Goal: Task Accomplishment & Management: Manage account settings

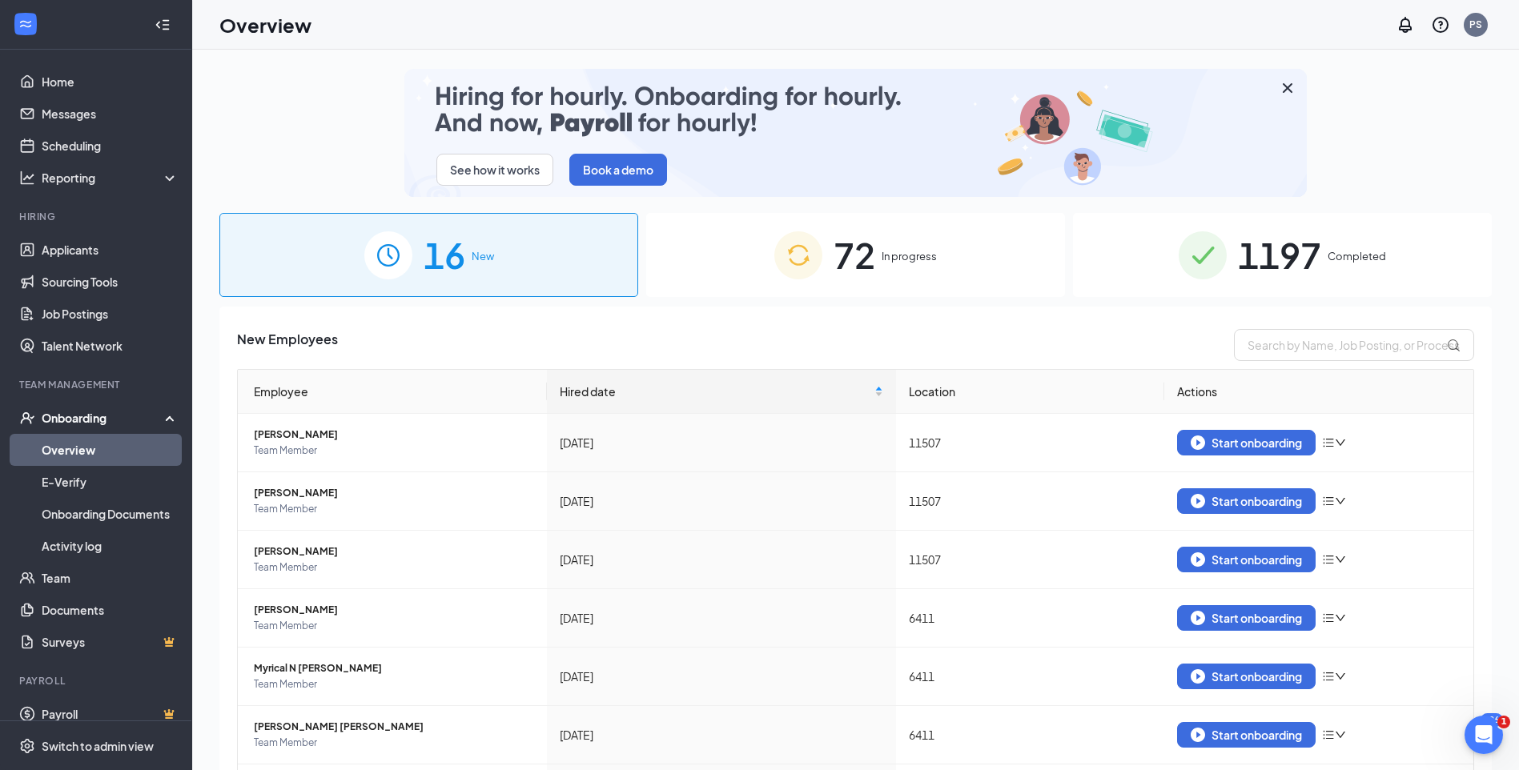
click at [926, 271] on div "72 In progress" at bounding box center [855, 255] width 419 height 84
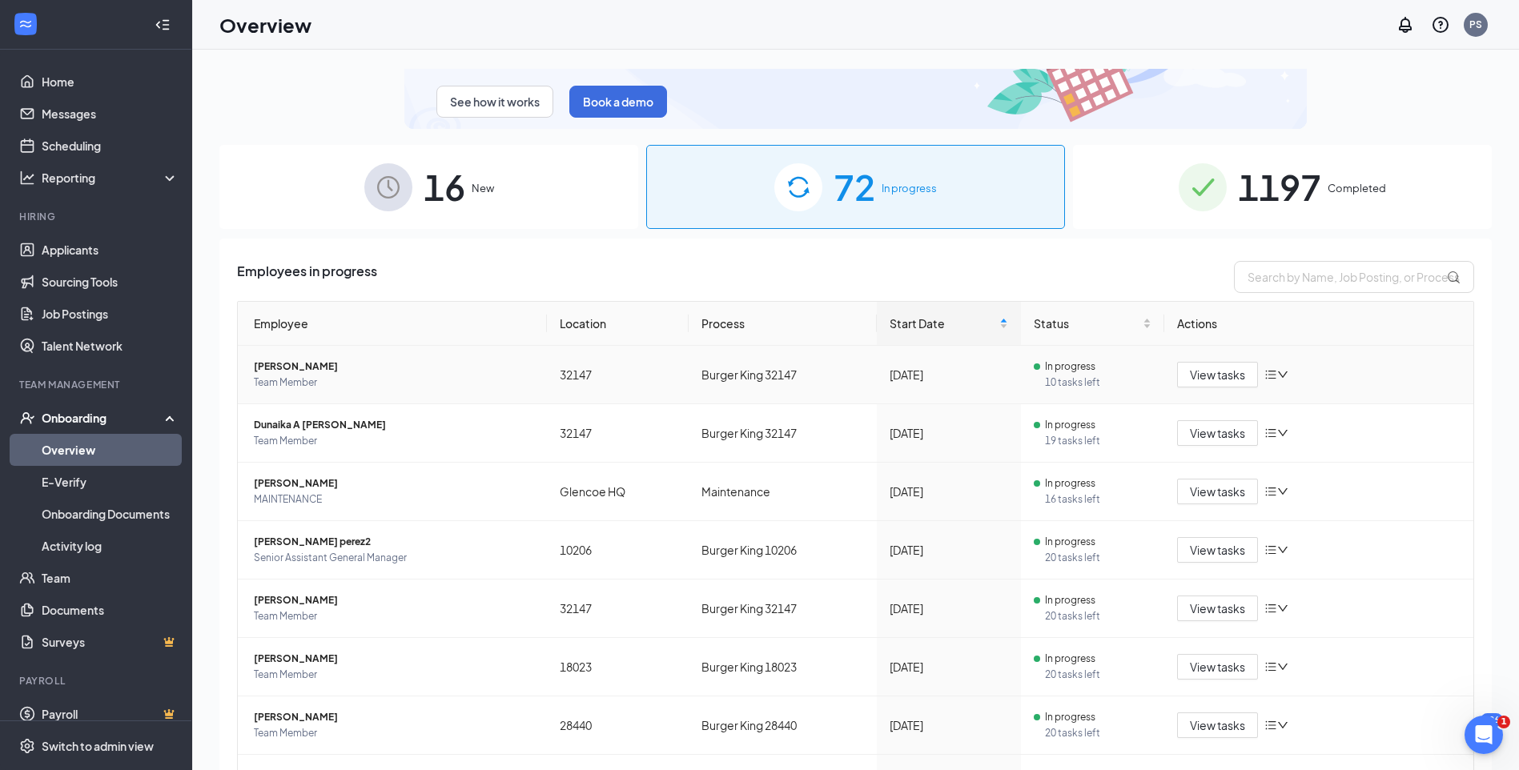
scroll to position [160, 0]
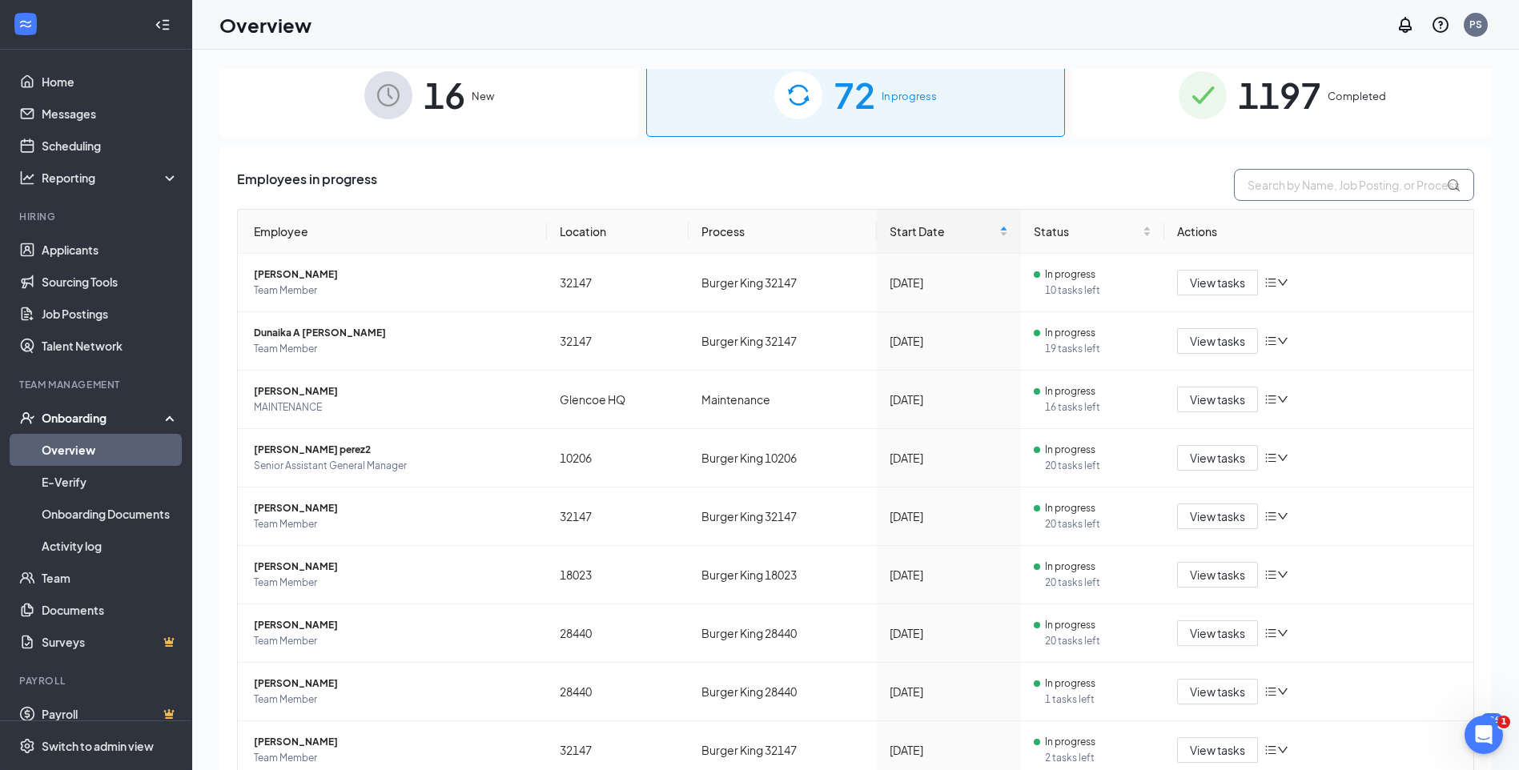
click at [1283, 186] on input "text" at bounding box center [1354, 185] width 240 height 32
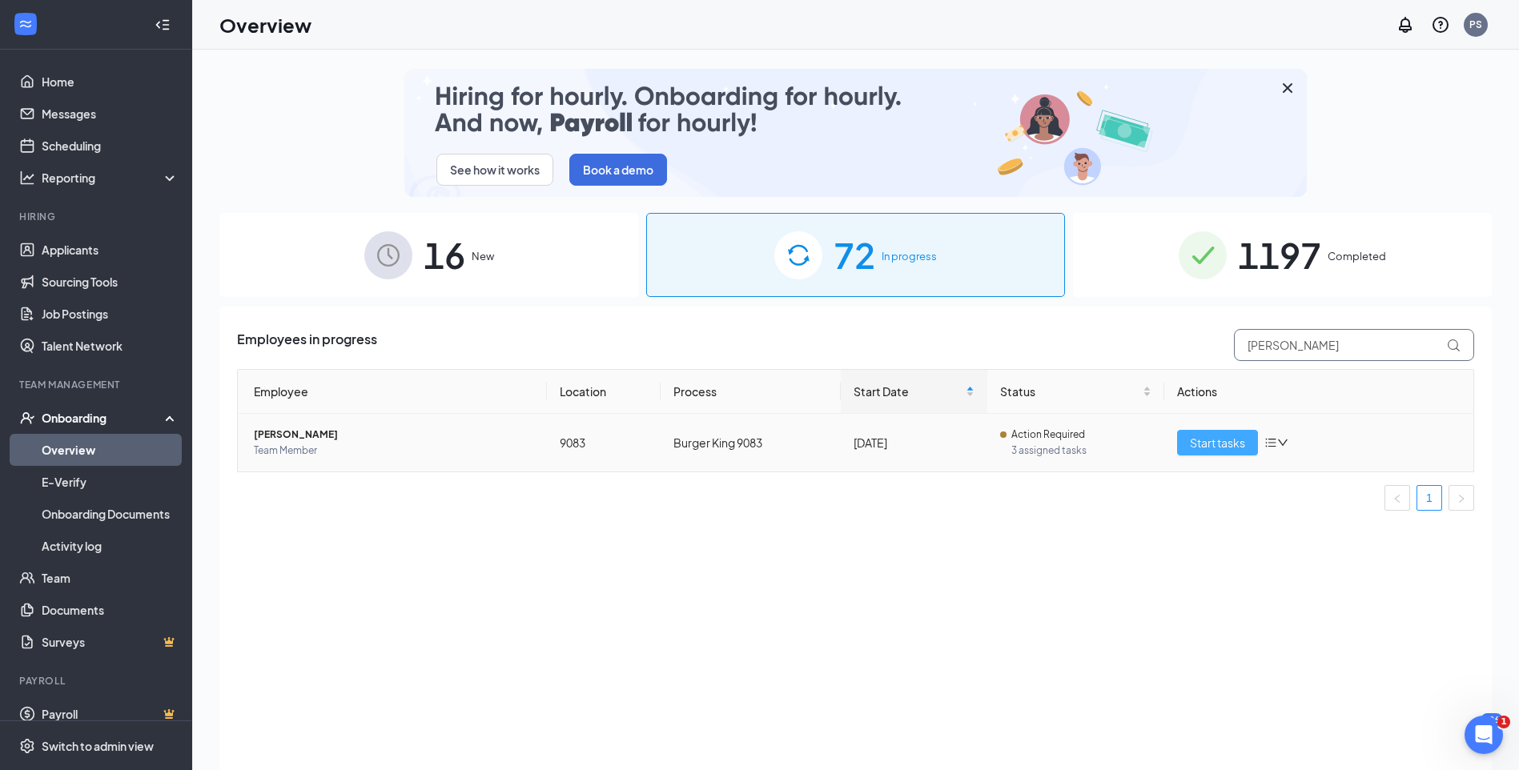
type input "[PERSON_NAME]"
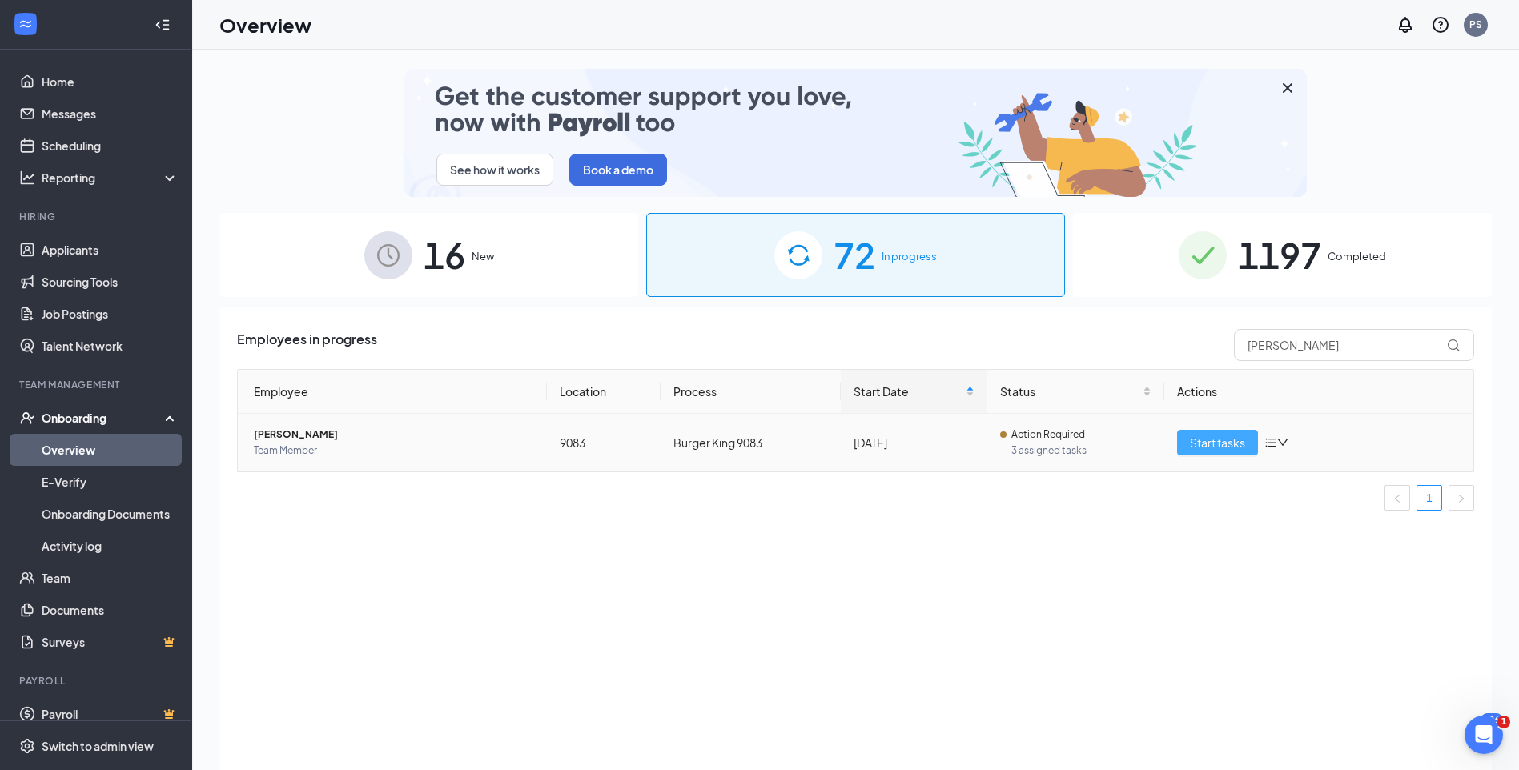
click at [1219, 448] on span "Start tasks" at bounding box center [1217, 443] width 55 height 18
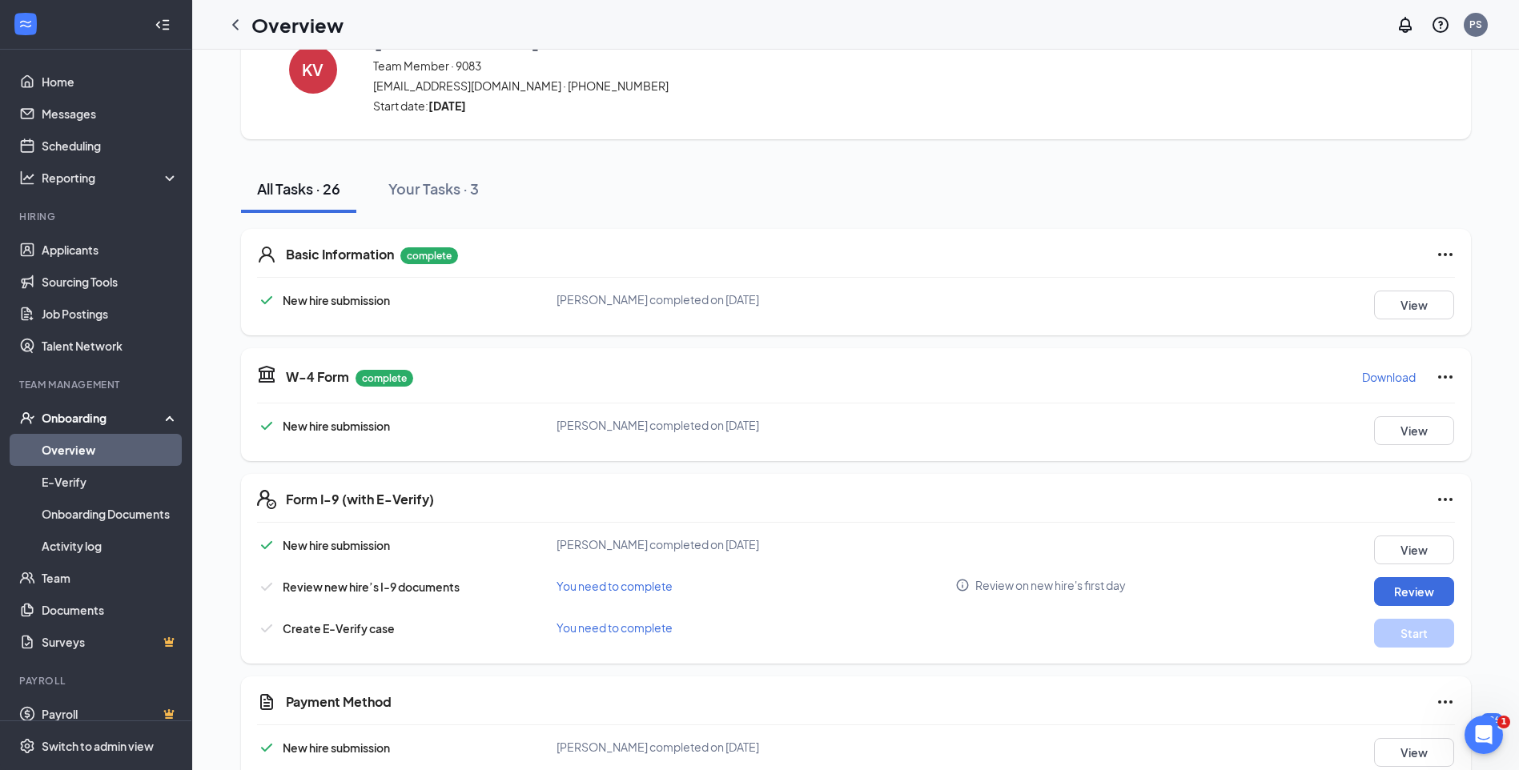
scroll to position [160, 0]
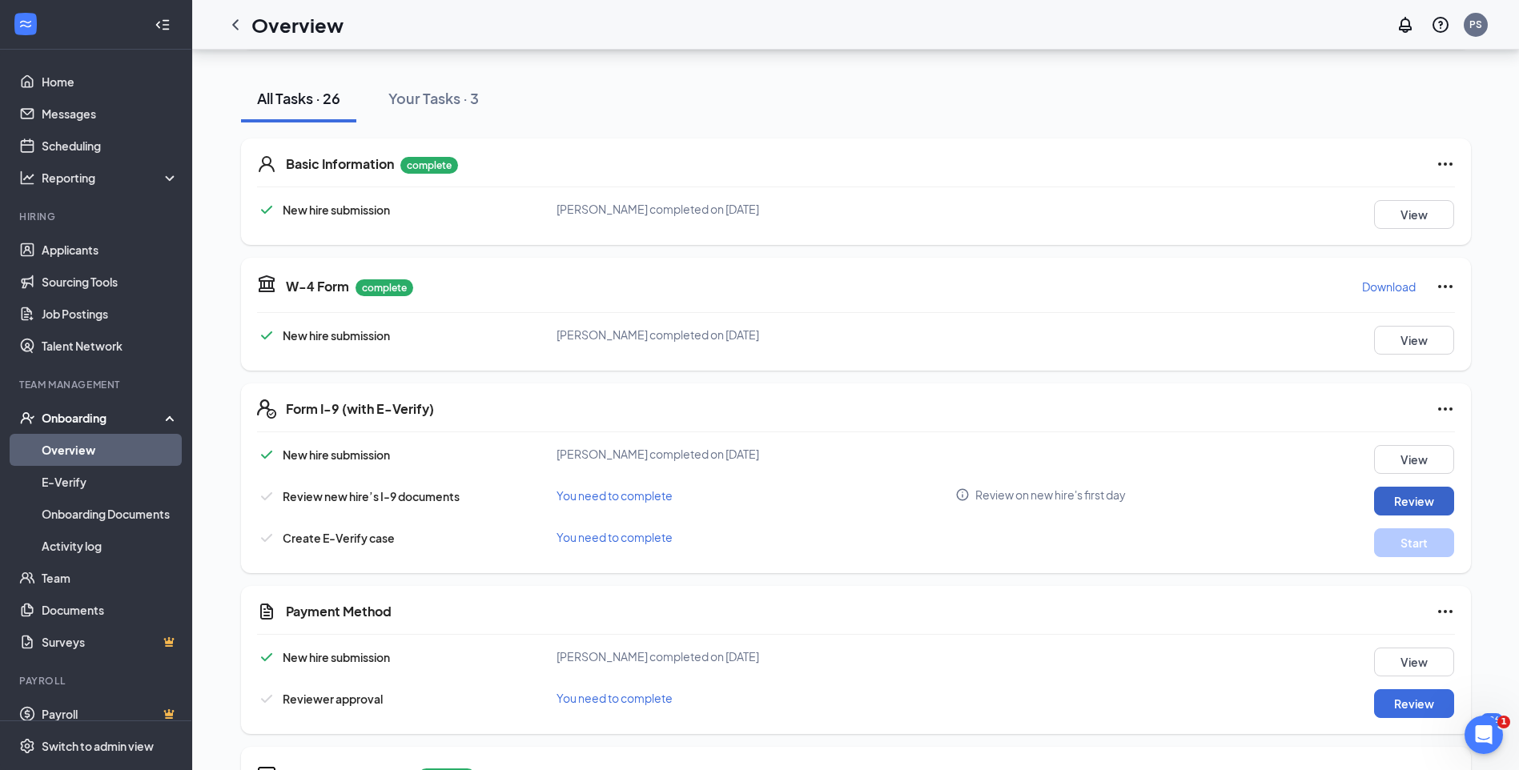
click at [1430, 505] on button "Review" at bounding box center [1414, 501] width 80 height 29
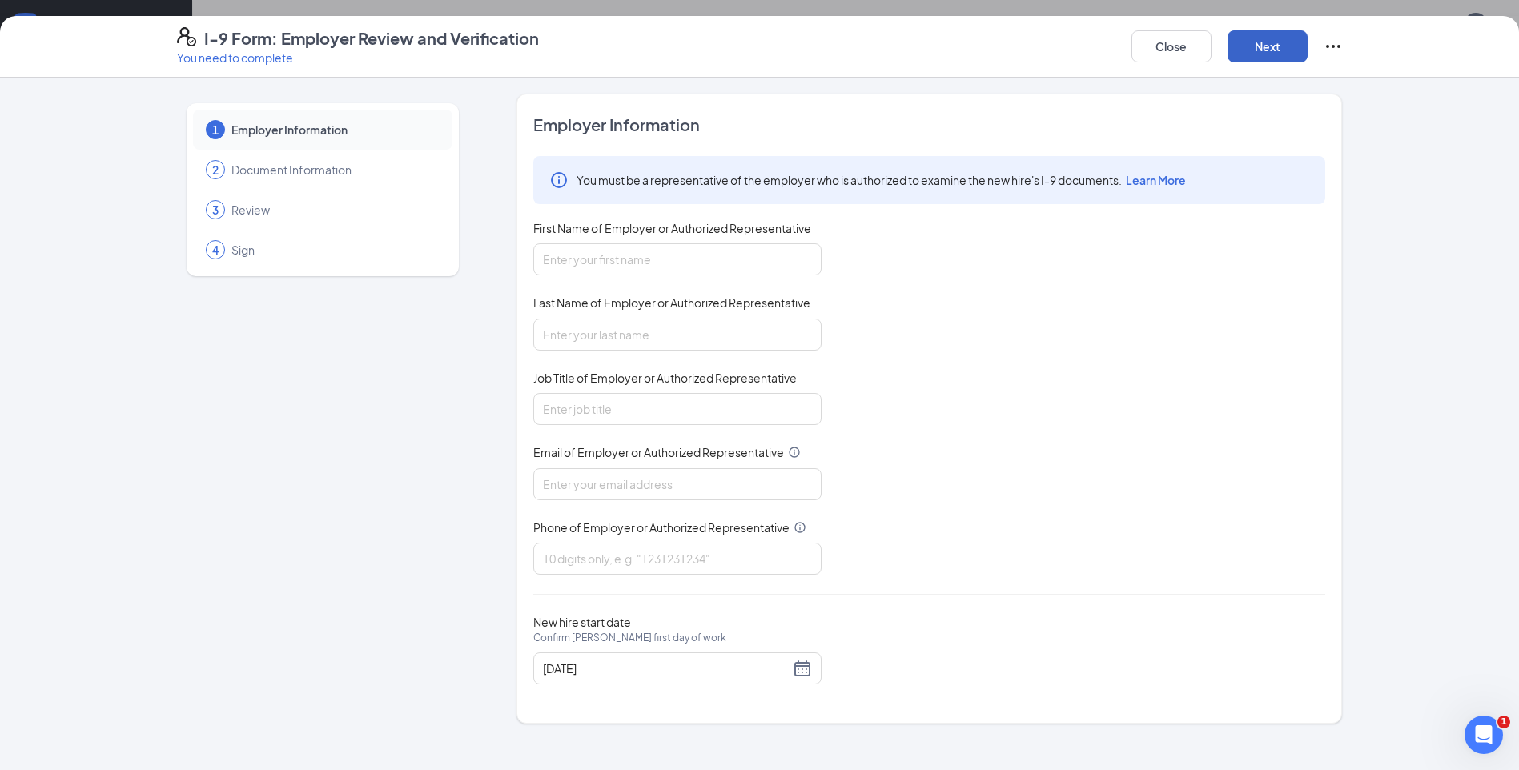
click at [1259, 52] on button "Next" at bounding box center [1267, 46] width 80 height 32
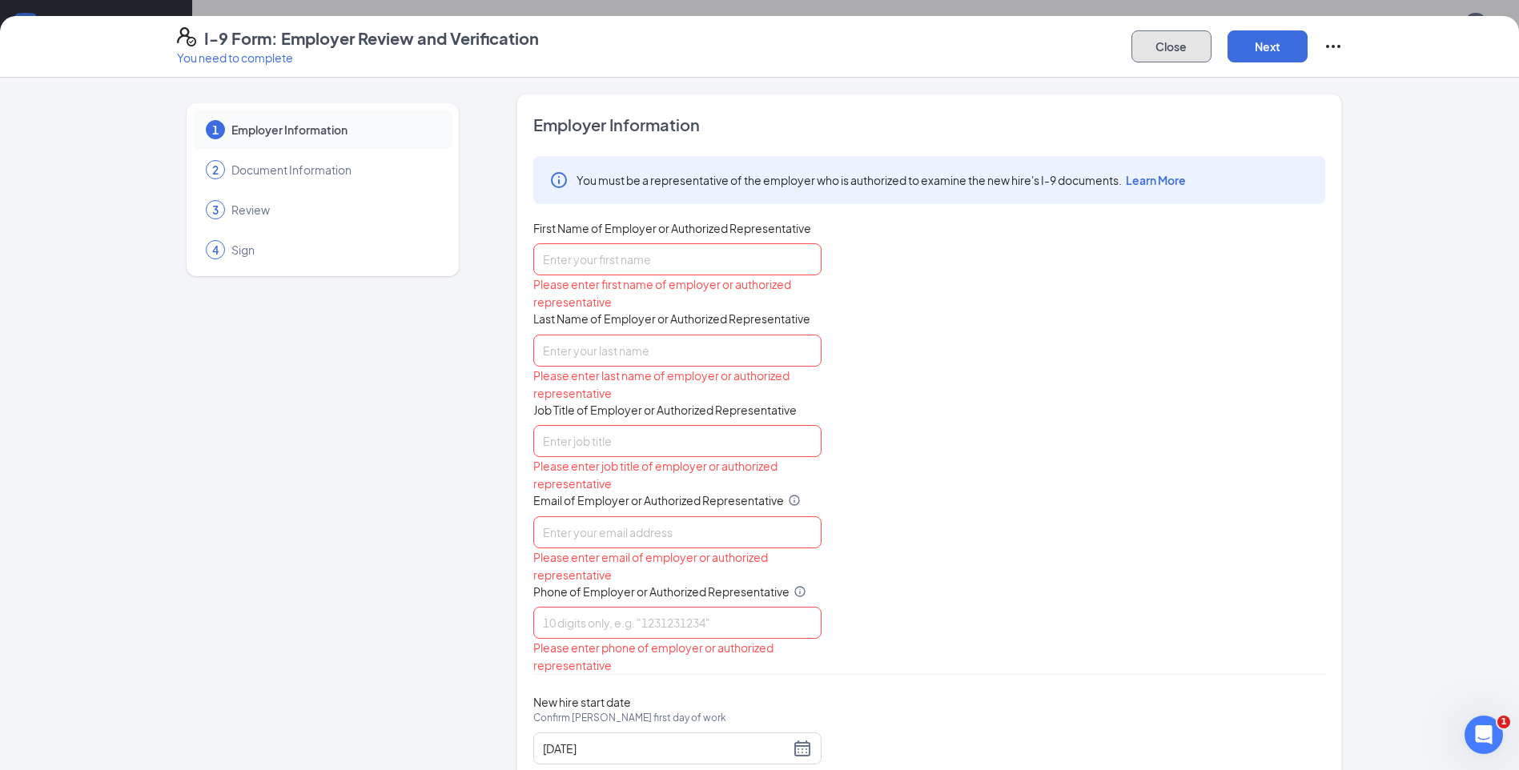
click at [1164, 54] on button "Close" at bounding box center [1171, 46] width 80 height 32
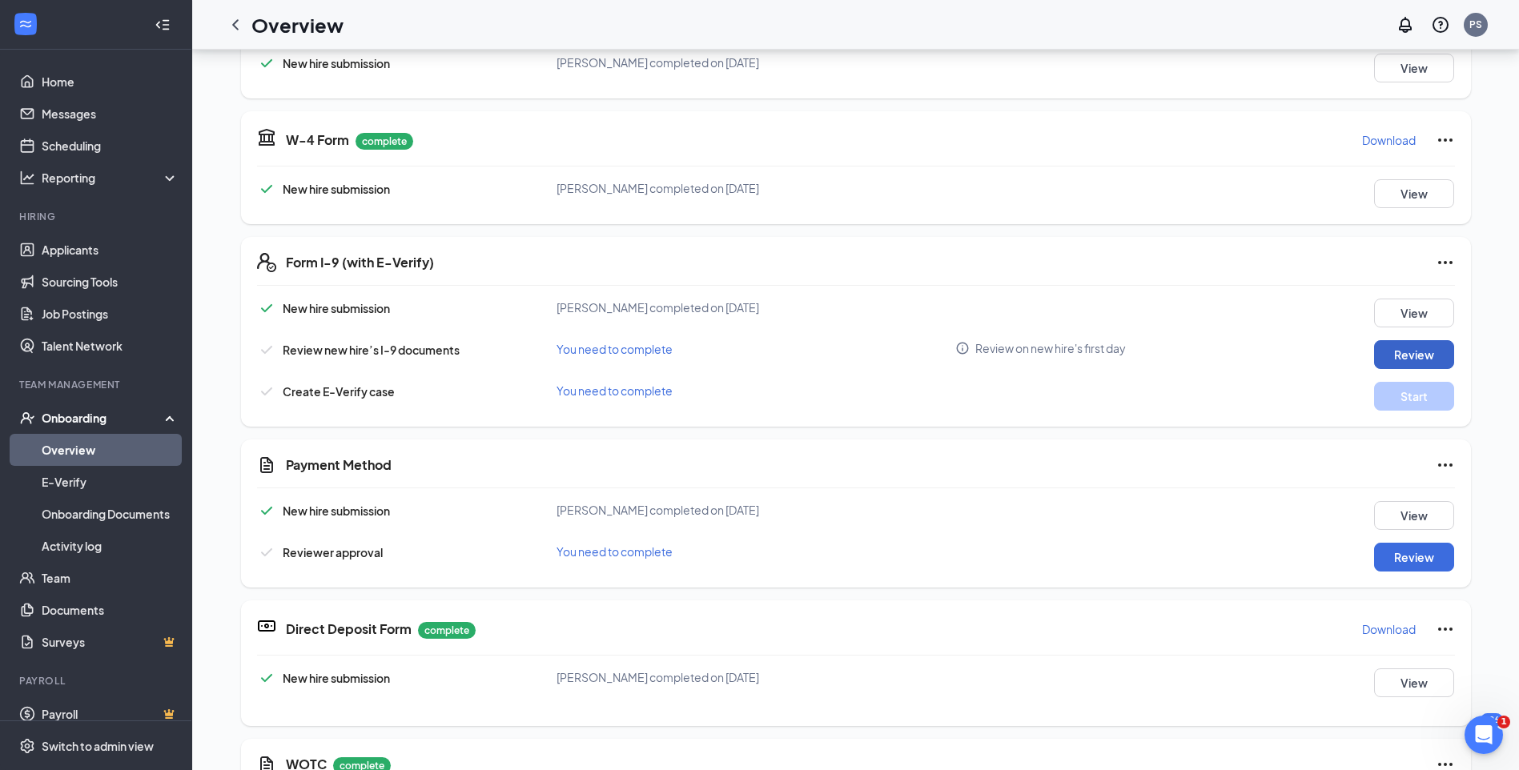
scroll to position [320, 0]
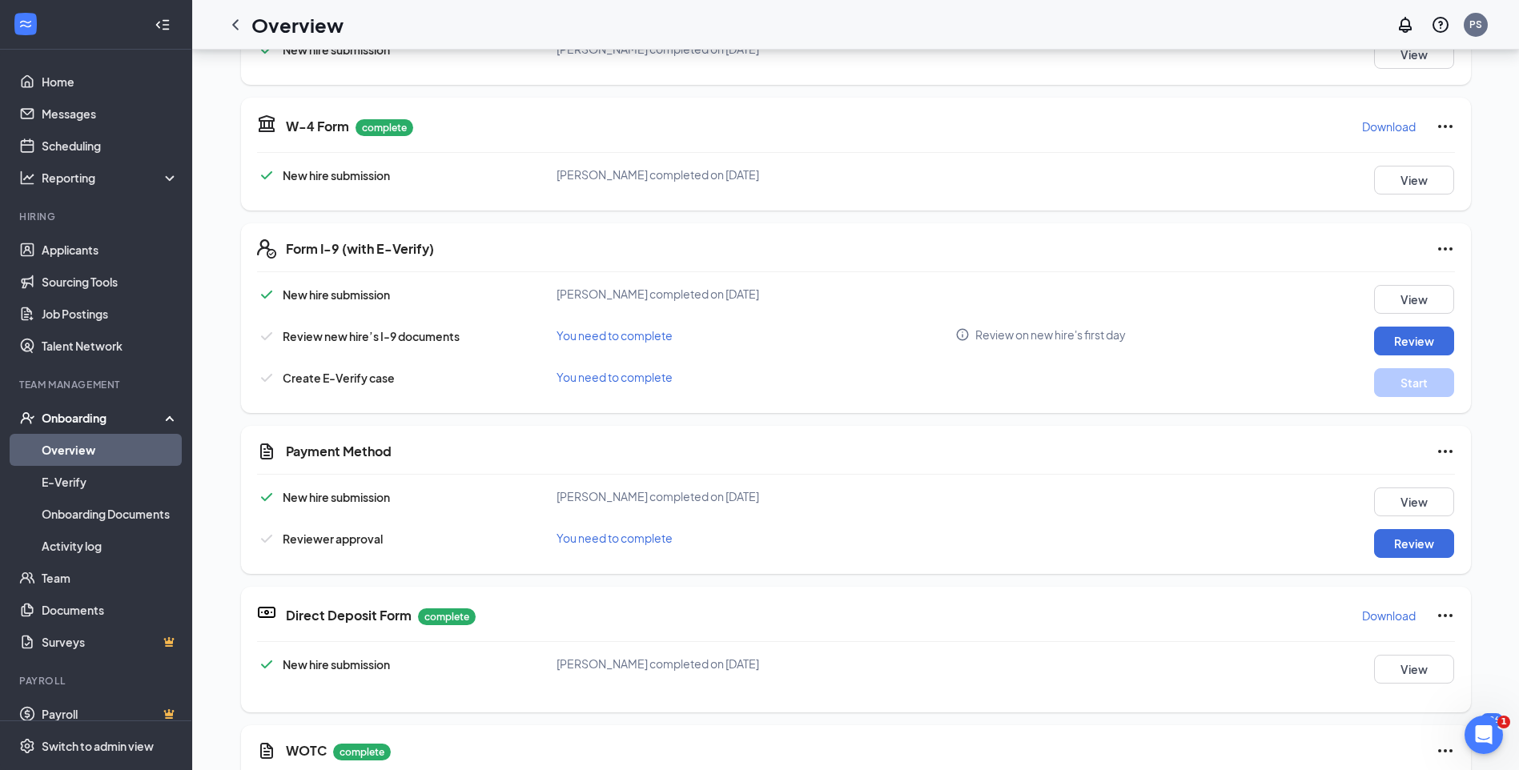
click at [1444, 250] on icon "Ellipses" at bounding box center [1445, 248] width 14 height 3
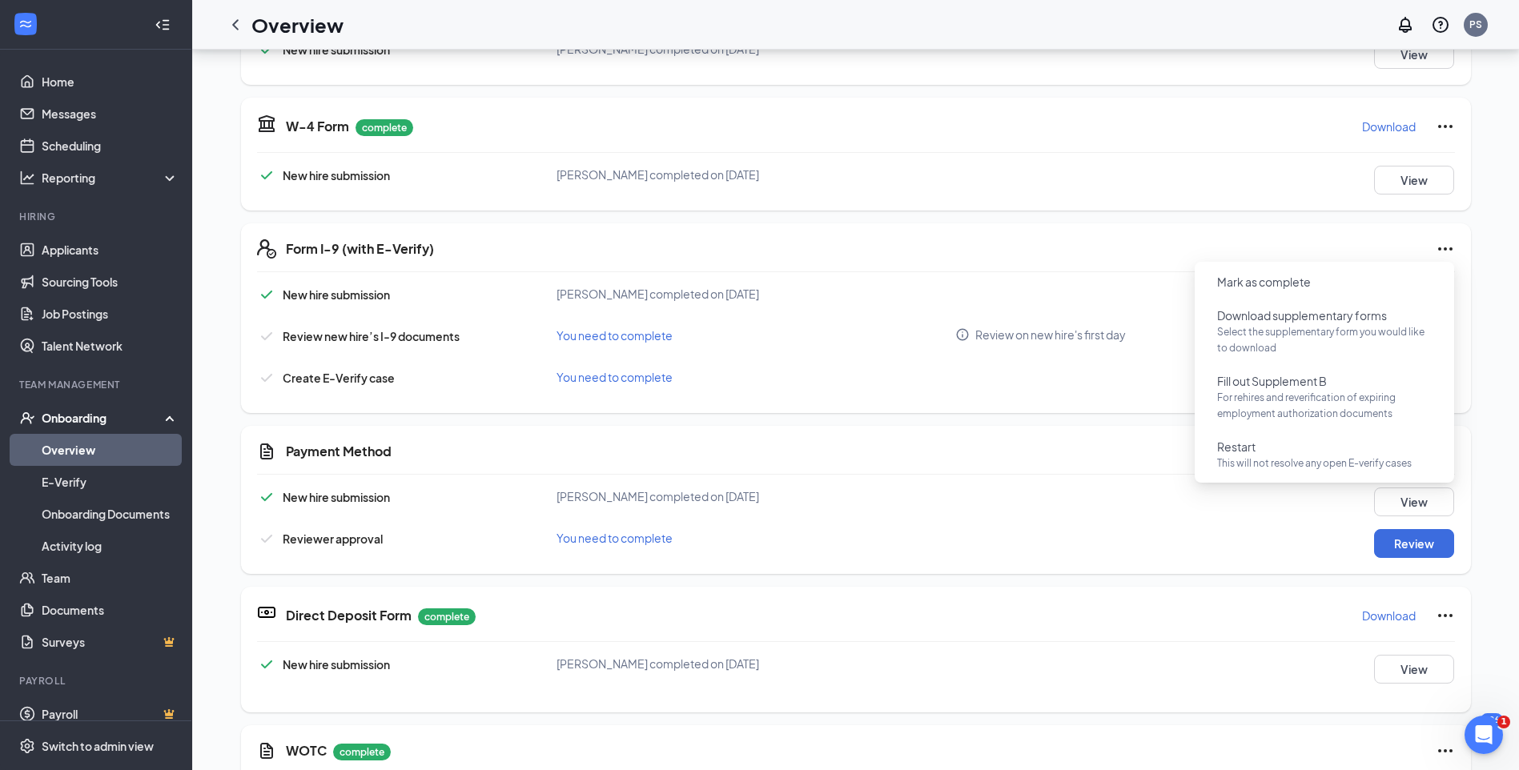
click at [1074, 275] on div "Form I-9 (with E-Verify) New hire submission [PERSON_NAME] completed on [DATE] …" at bounding box center [856, 318] width 1230 height 190
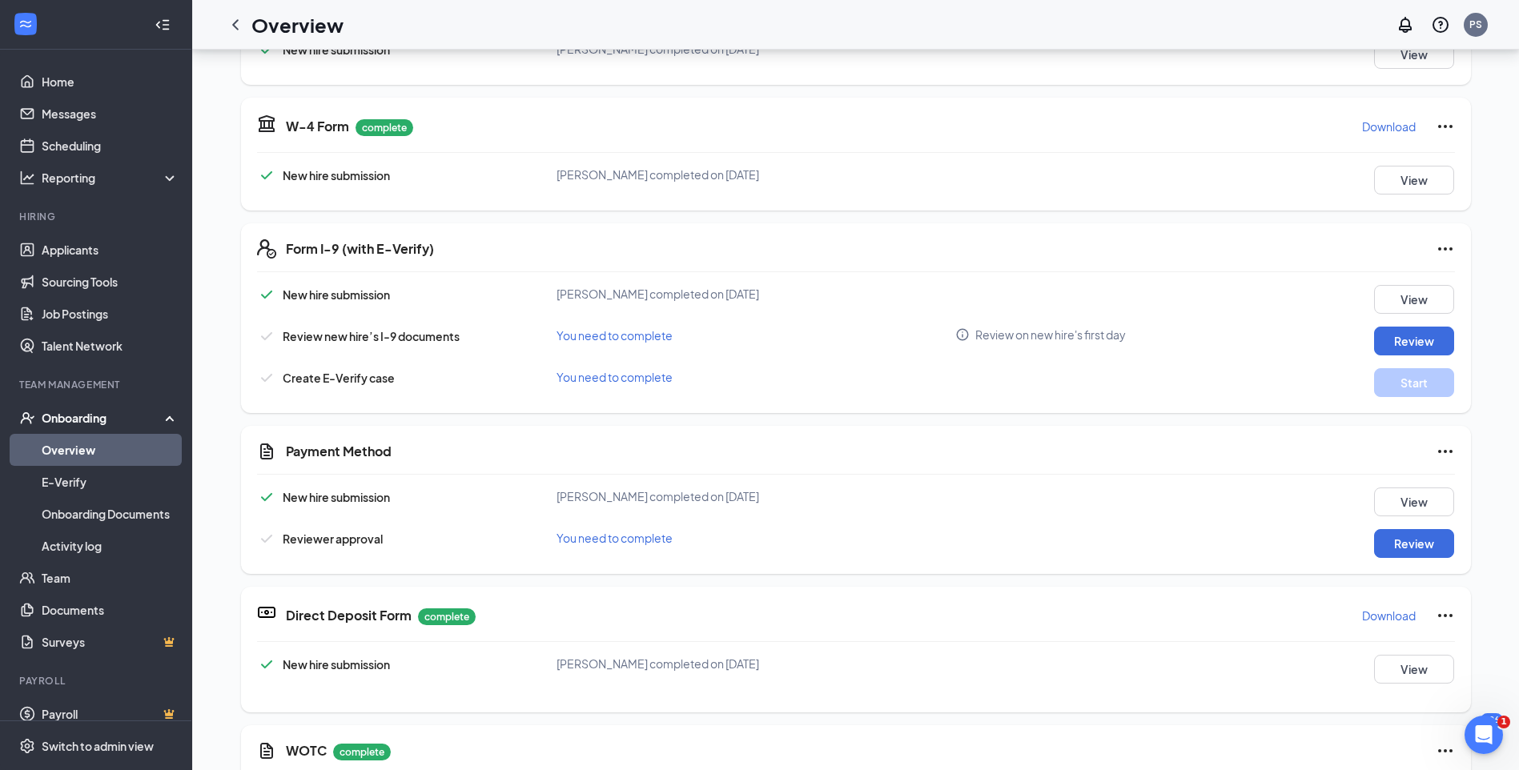
click at [1444, 247] on icon "Ellipses" at bounding box center [1444, 248] width 19 height 19
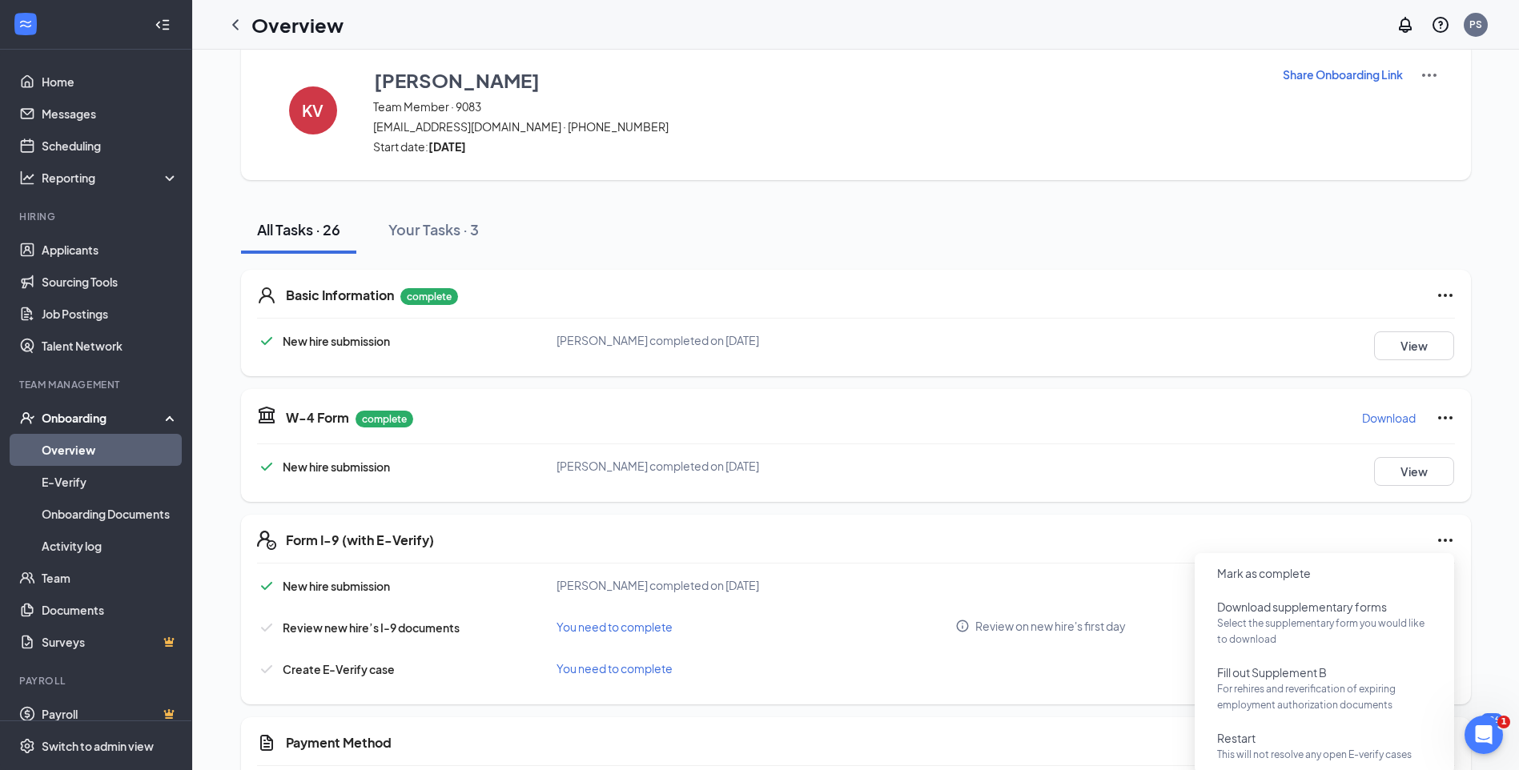
scroll to position [0, 0]
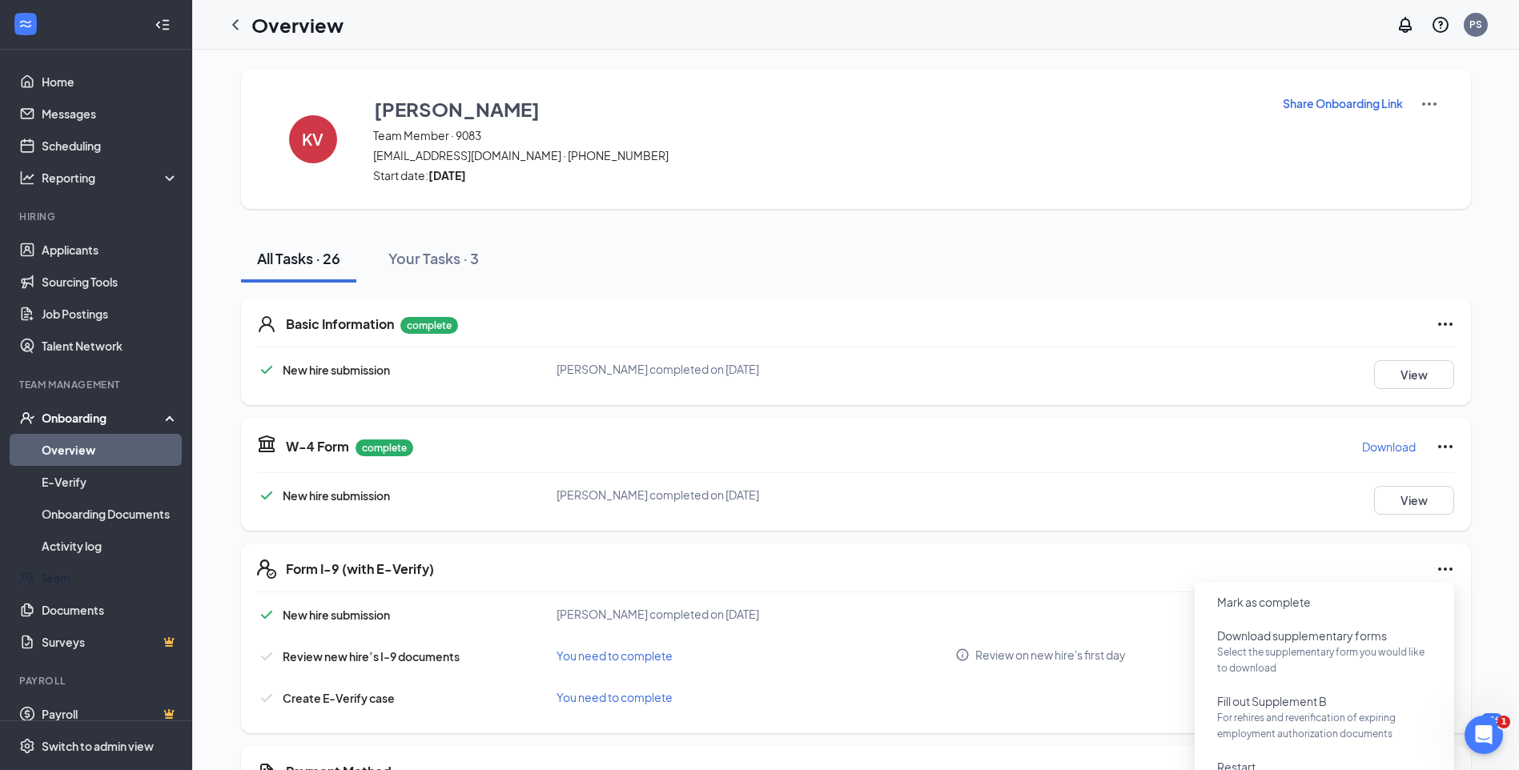
drag, startPoint x: 60, startPoint y: 580, endPoint x: 645, endPoint y: 442, distance: 601.4
click at [60, 580] on link "Team" at bounding box center [110, 578] width 137 height 32
